Goal: Task Accomplishment & Management: Use online tool/utility

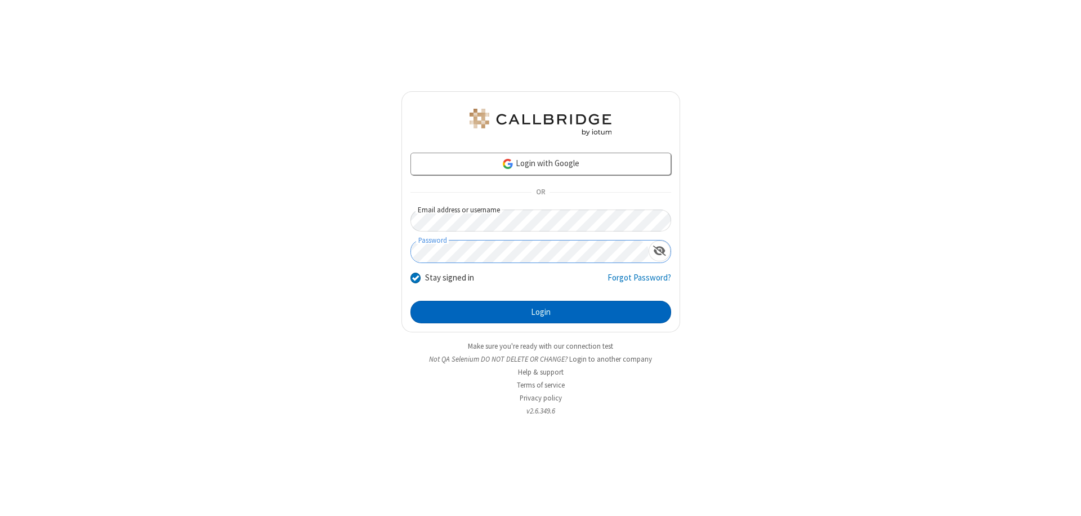
click at [540, 312] on button "Login" at bounding box center [540, 312] width 261 height 23
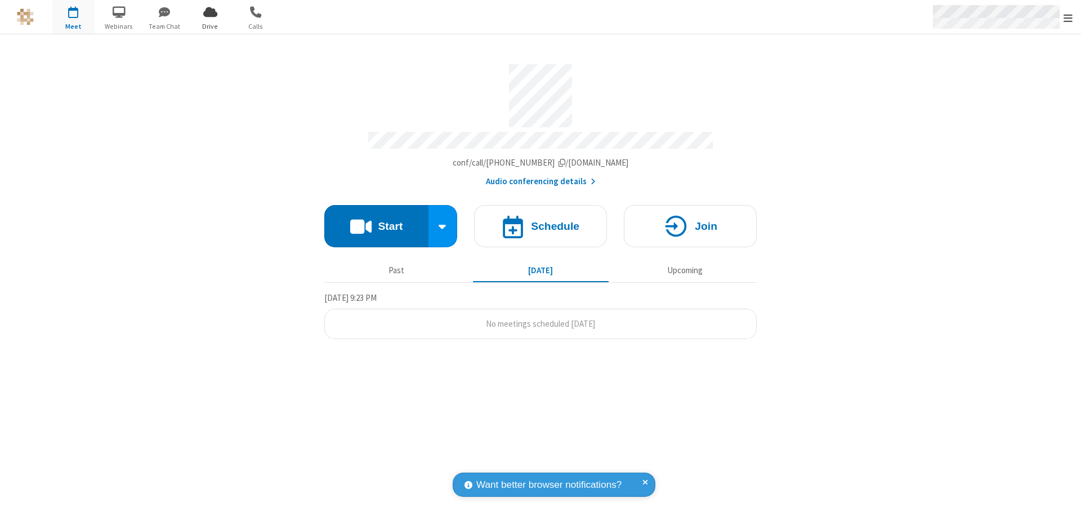
click at [1068, 17] on span "Open menu" at bounding box center [1067, 17] width 9 height 11
click at [210, 26] on span "Drive" at bounding box center [210, 26] width 42 height 10
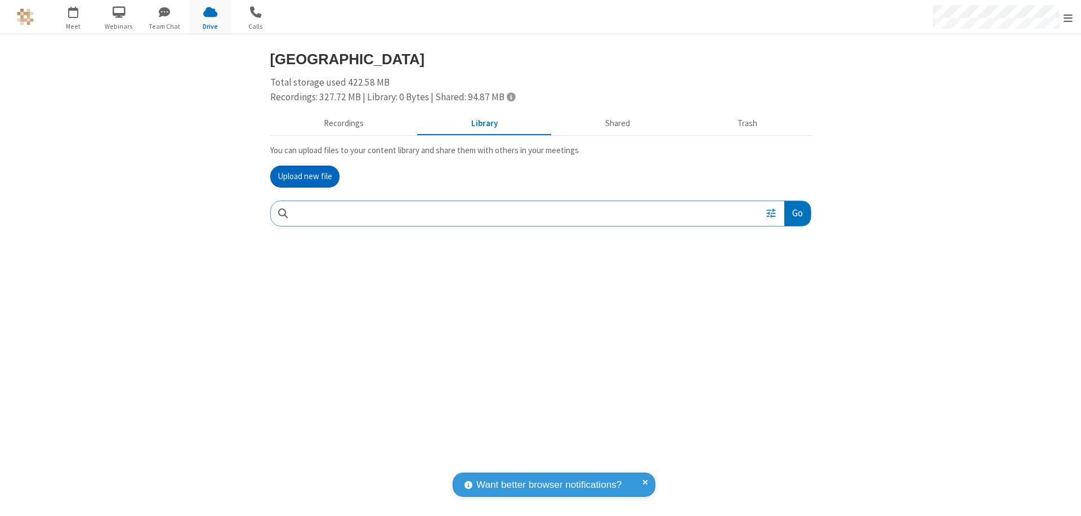
click at [305, 176] on button "Upload new file" at bounding box center [304, 177] width 69 height 23
